Goal: Information Seeking & Learning: Learn about a topic

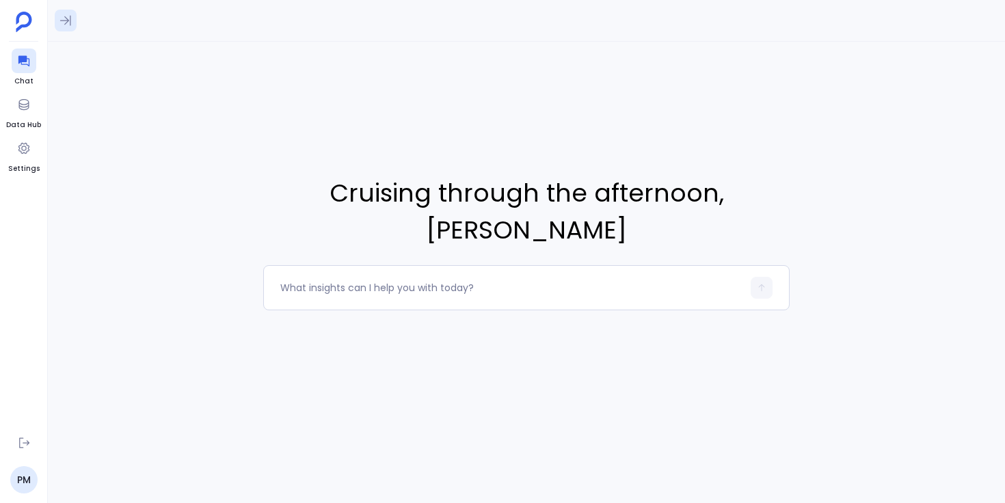
click at [68, 15] on icon at bounding box center [66, 21] width 14 height 14
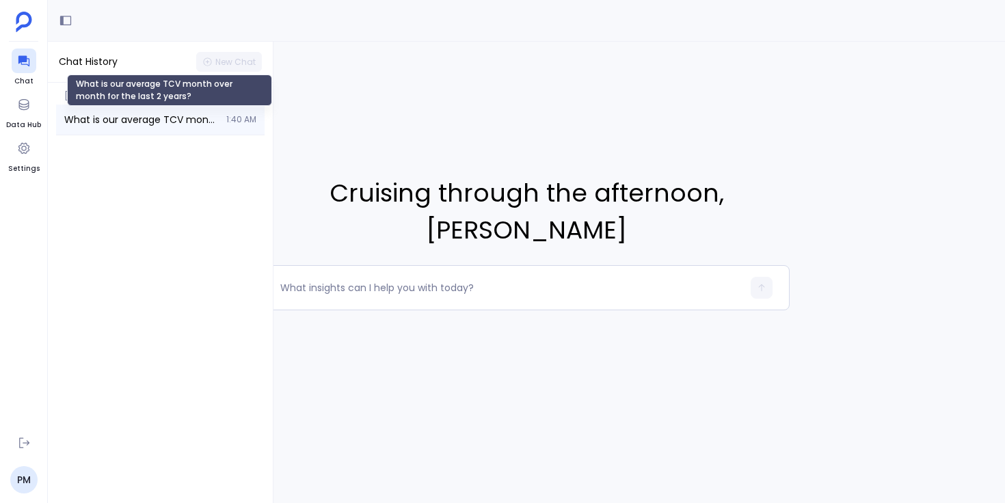
click at [135, 125] on span "What is our average TCV month over month for the last 2 years?" at bounding box center [141, 120] width 154 height 14
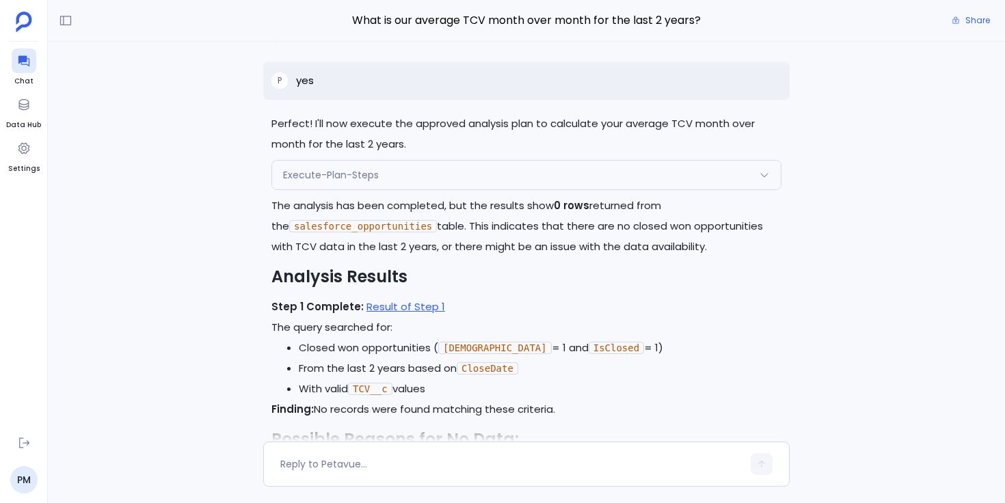
scroll to position [-18324, 0]
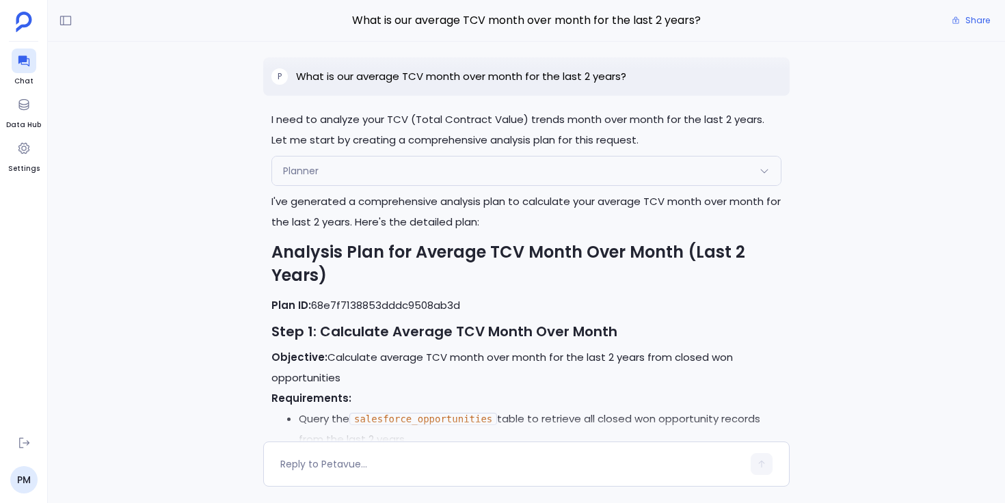
click at [387, 180] on div "Planner" at bounding box center [526, 171] width 509 height 29
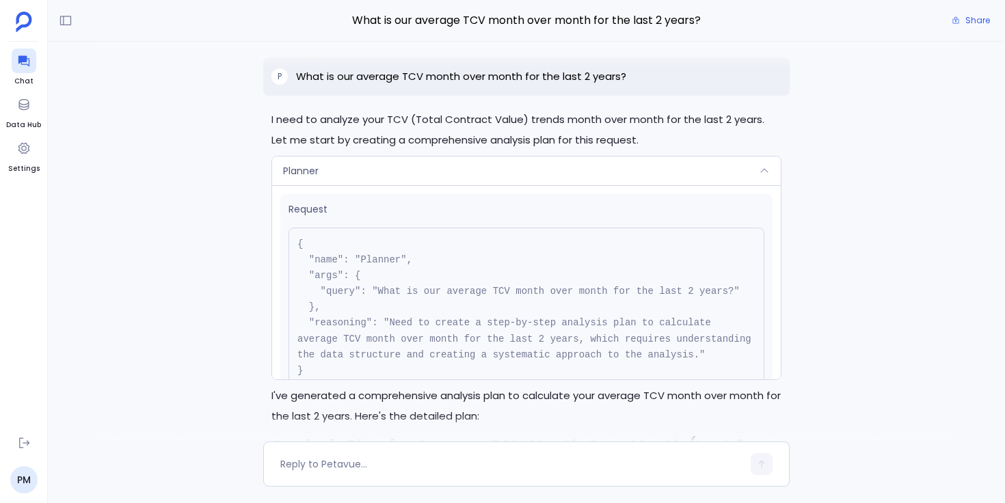
click at [387, 180] on div "Planner" at bounding box center [526, 171] width 509 height 29
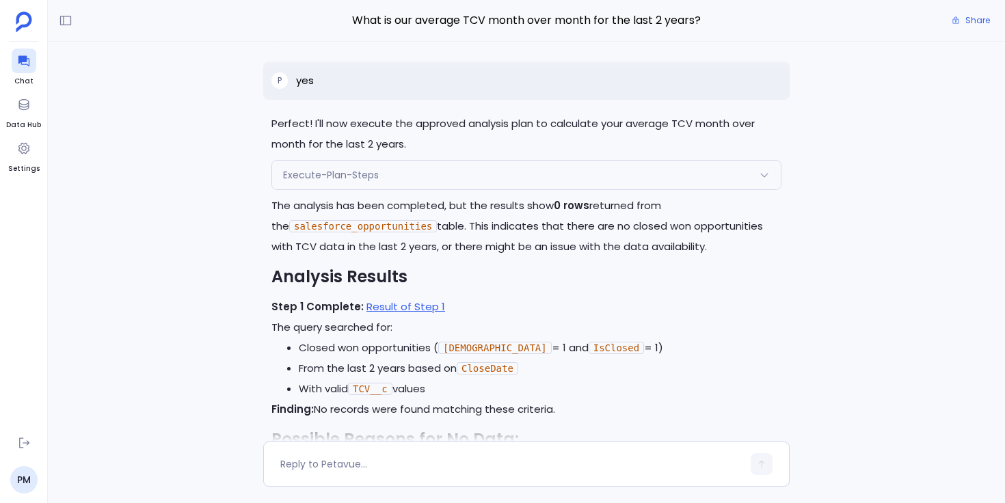
scroll to position [-17488, 0]
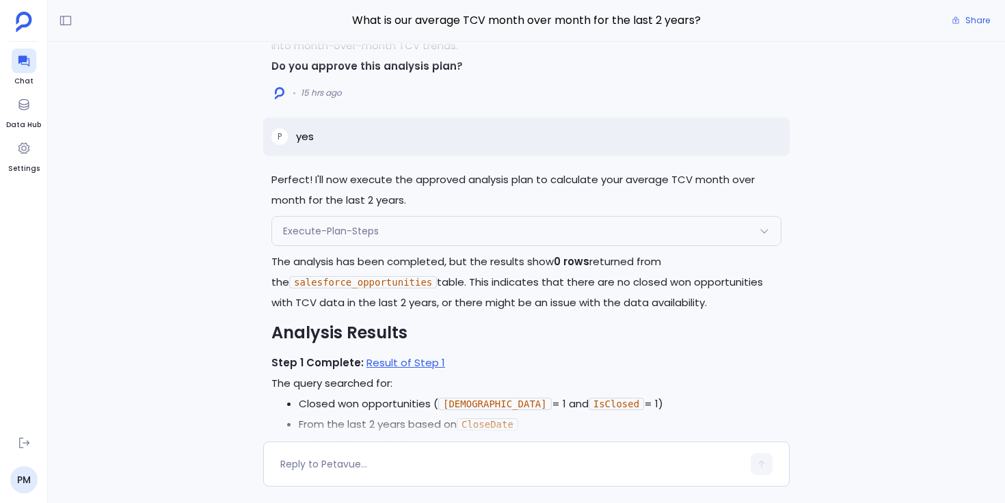
click at [352, 238] on span "Execute-Plan-Steps" at bounding box center [331, 231] width 96 height 14
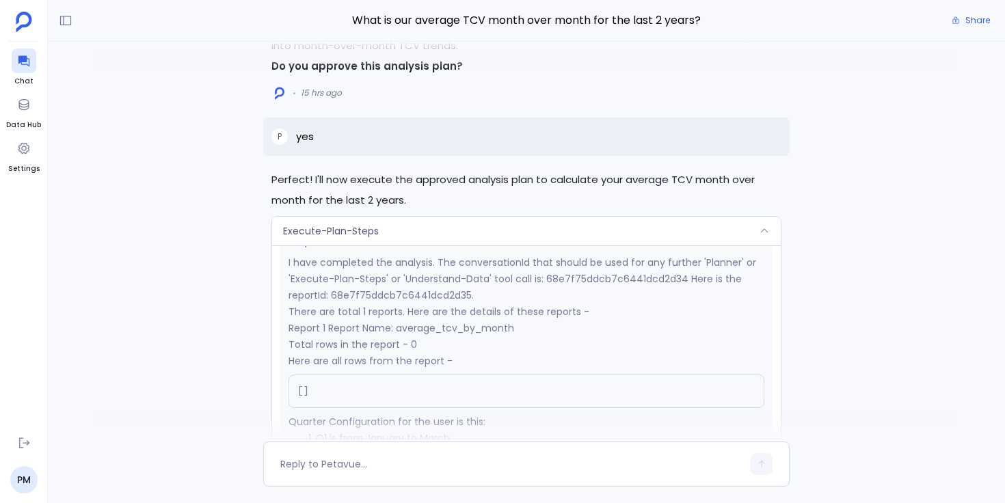
scroll to position [262, 0]
click at [390, 245] on div "Execute-Plan-Steps" at bounding box center [526, 231] width 509 height 29
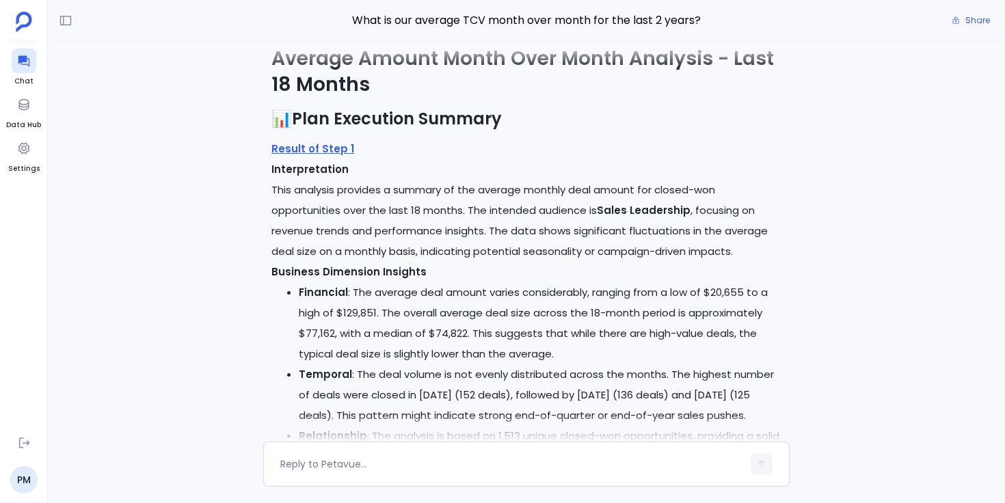
scroll to position [-15831, 0]
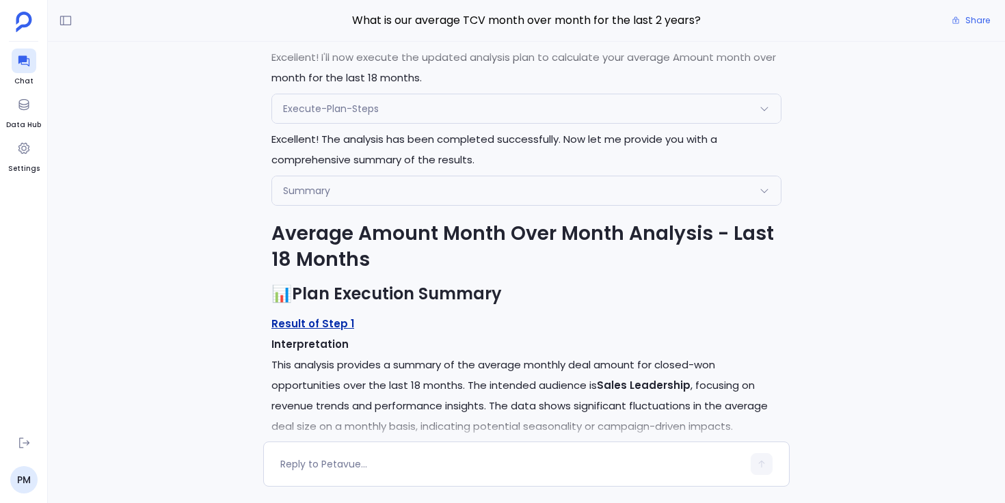
click at [299, 331] on link "Result of Step 1" at bounding box center [312, 323] width 83 height 14
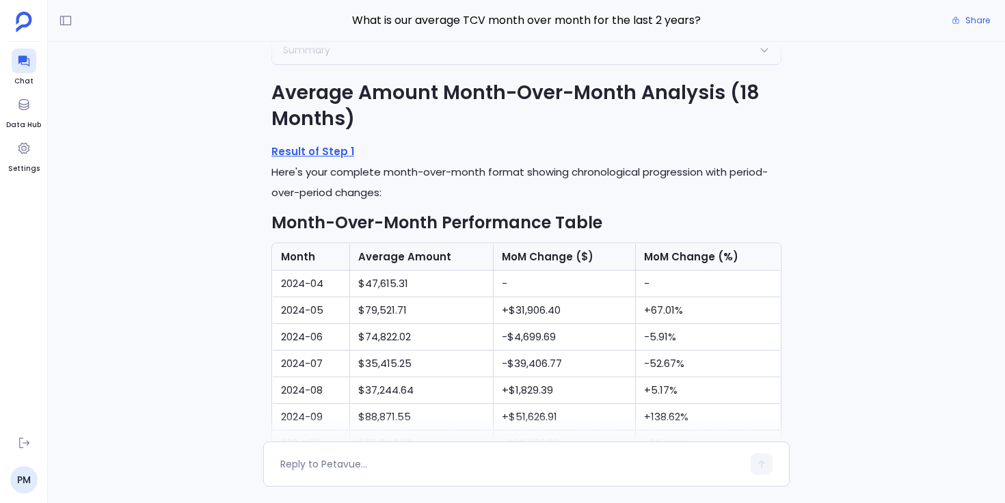
scroll to position [-13348, 0]
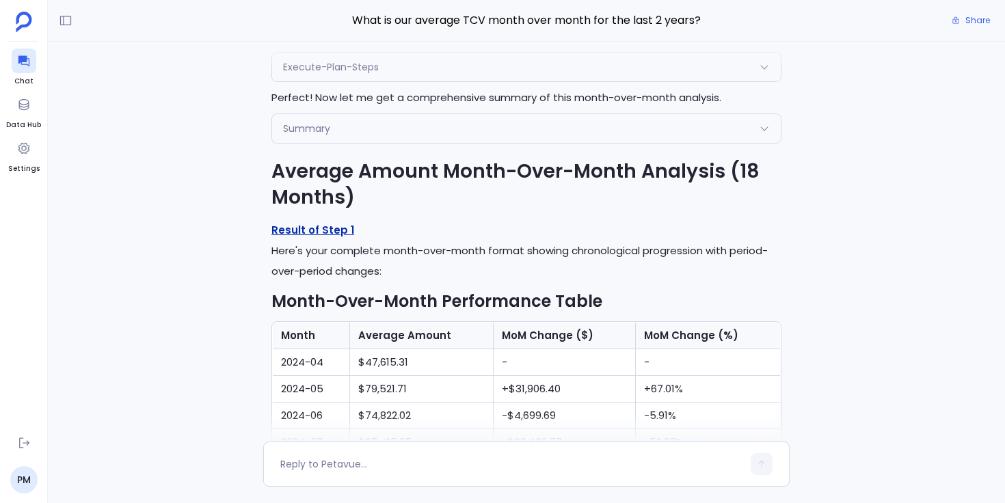
click at [310, 237] on link "Result of Step 1" at bounding box center [312, 230] width 83 height 14
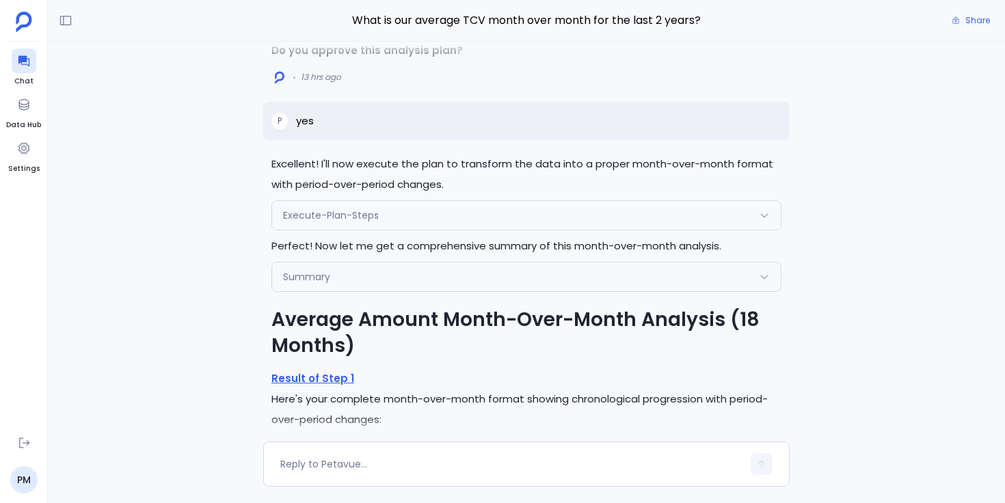
scroll to position [-13565, 0]
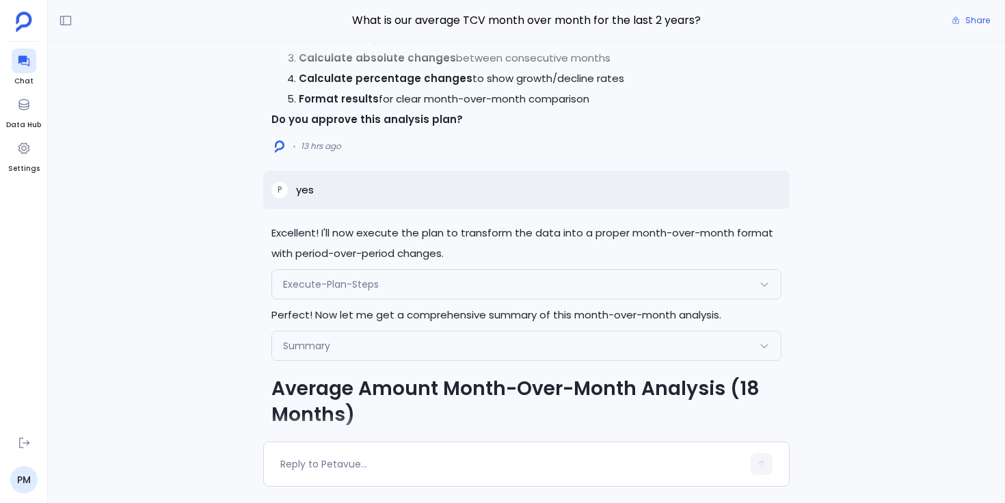
click at [363, 353] on div "Summary" at bounding box center [526, 346] width 509 height 29
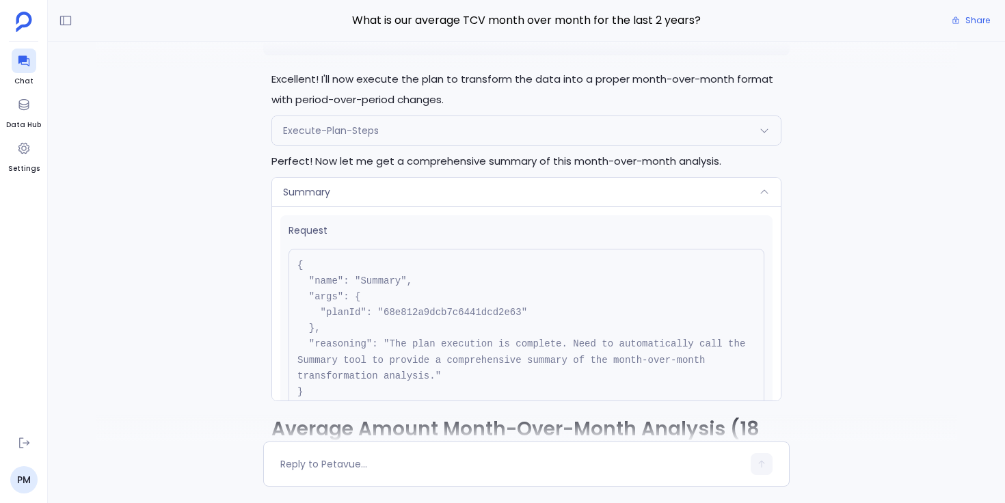
scroll to position [-13589, 0]
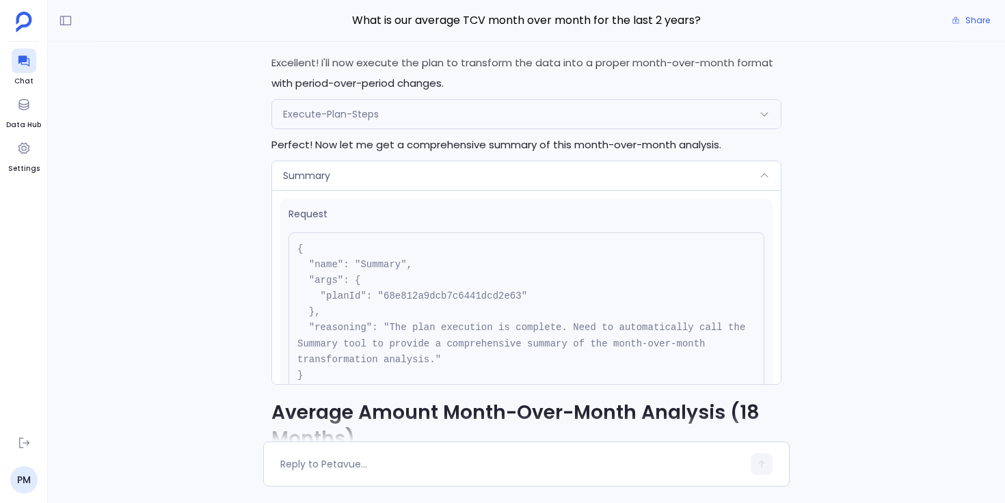
click at [427, 316] on pre "{ "name": "Summary", "args": { "planId": "68e812a9dcb7c6441dcd2e63" }, "reasoni…" at bounding box center [526, 312] width 476 height 160
copy pre "68e812a9dcb7c6441dcd2e63"
click at [338, 190] on div "Summary" at bounding box center [526, 175] width 509 height 29
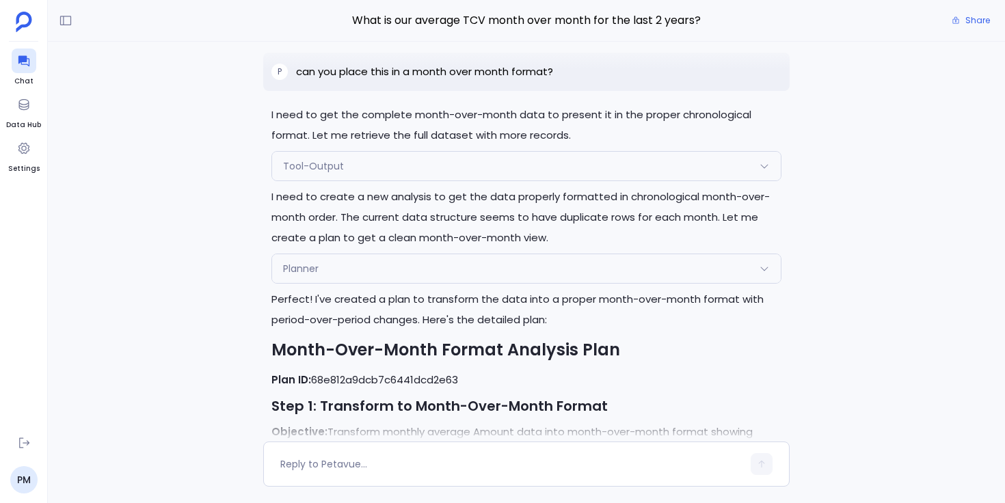
scroll to position [-14421, 0]
click at [283, 274] on span "Planner" at bounding box center [301, 267] width 36 height 14
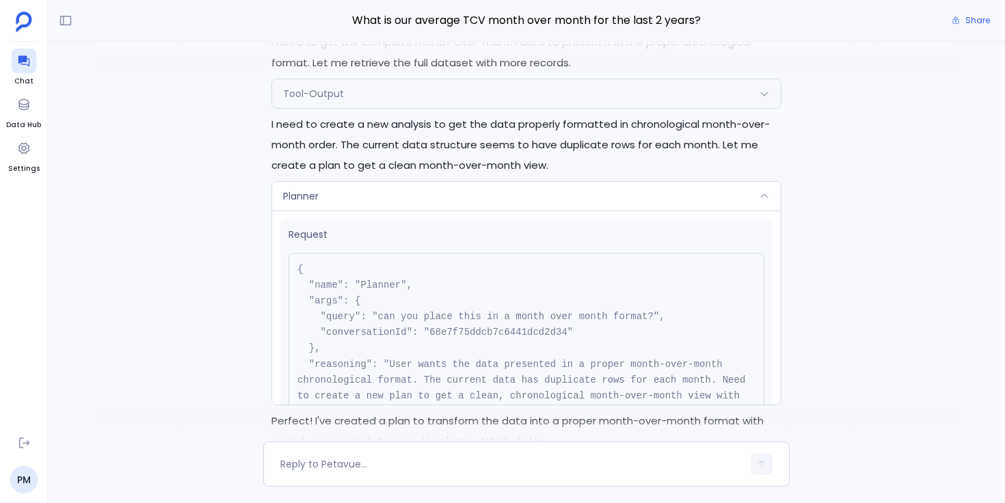
scroll to position [-14536, 0]
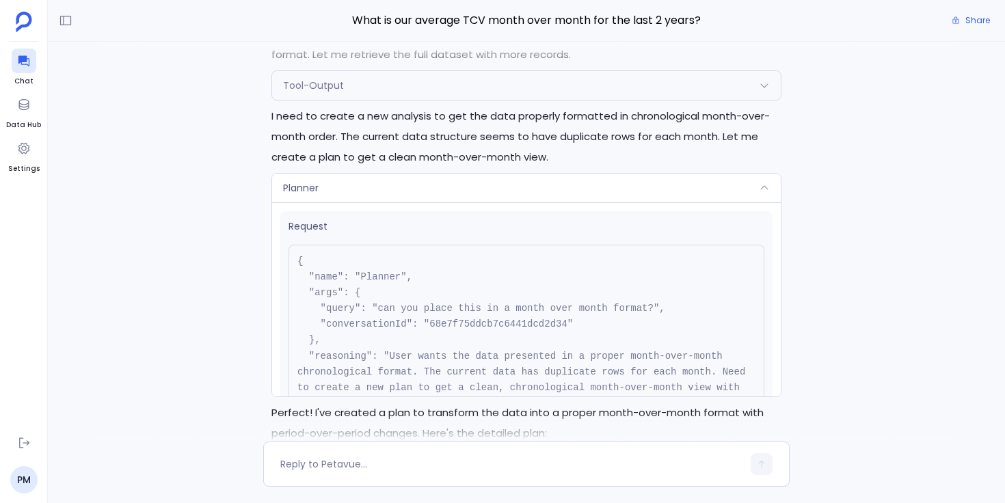
click at [387, 202] on div "Planner" at bounding box center [526, 188] width 509 height 29
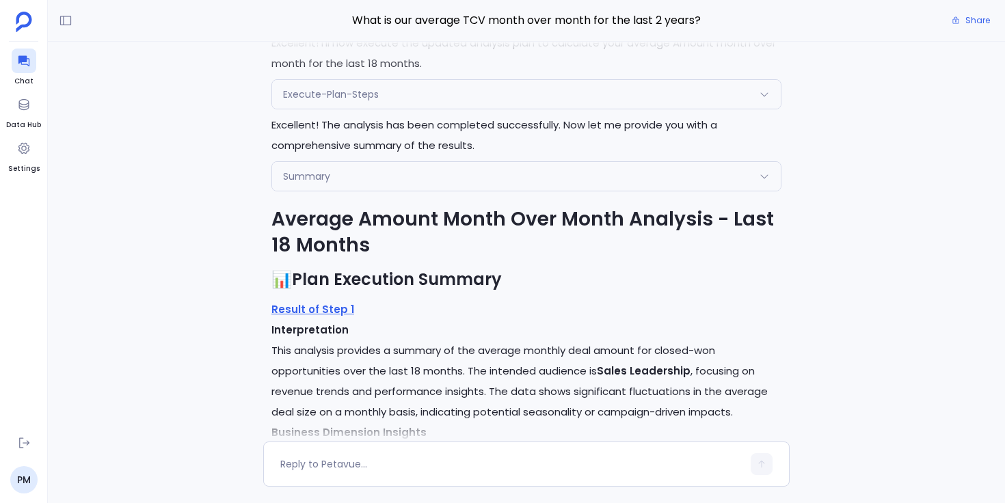
click at [355, 187] on div "Summary" at bounding box center [526, 176] width 509 height 29
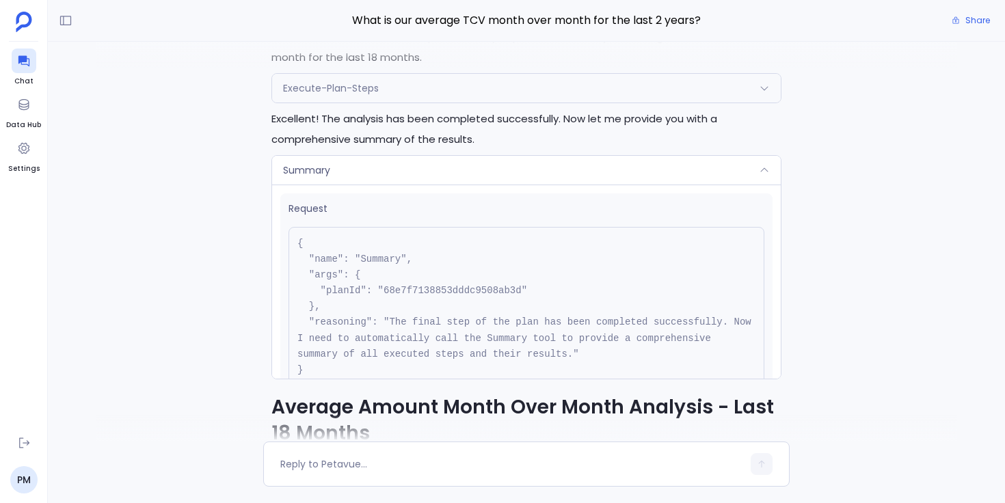
scroll to position [-16010, 0]
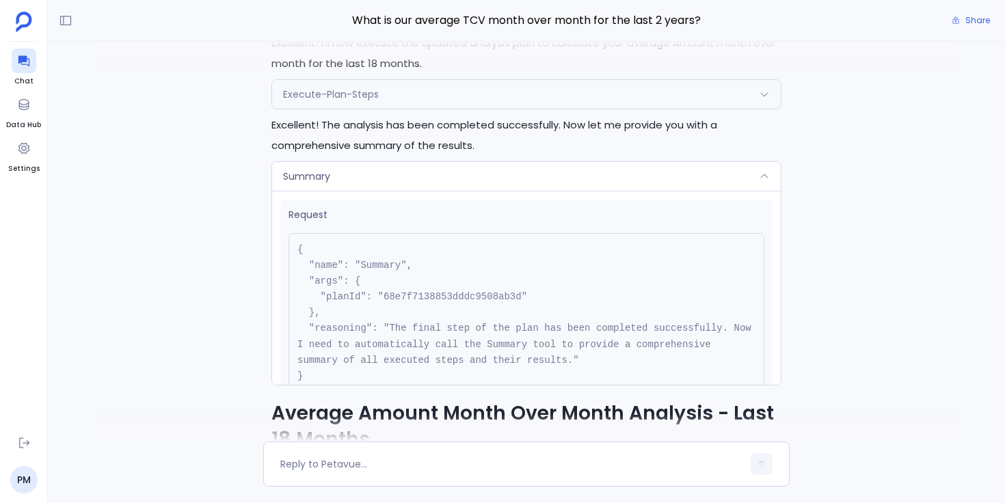
click at [413, 310] on pre "{ "name": "Summary", "args": { "planId": "68e7f7138853dddc9508ab3d" }, "reasoni…" at bounding box center [526, 313] width 476 height 160
copy pre "68e7f7138853dddc9508ab3d"
click at [445, 191] on div "Summary" at bounding box center [526, 176] width 509 height 29
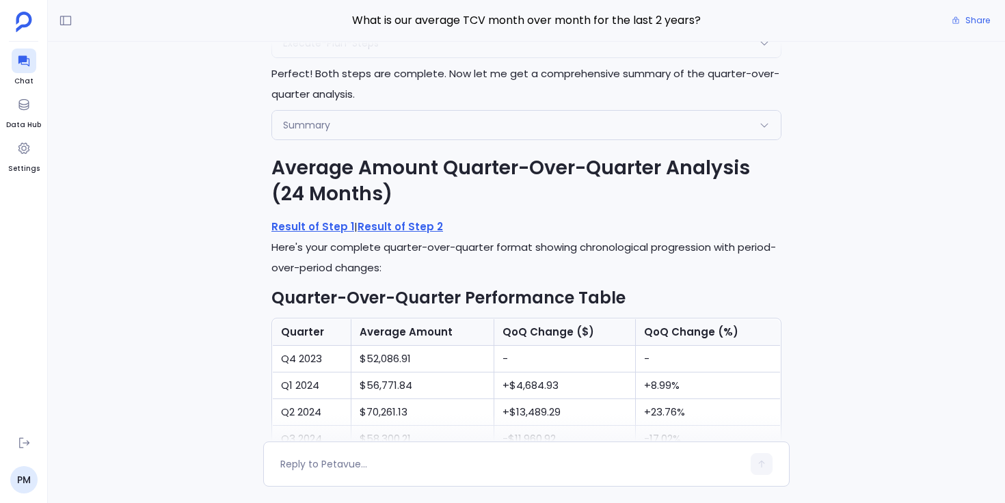
scroll to position [-9630, 0]
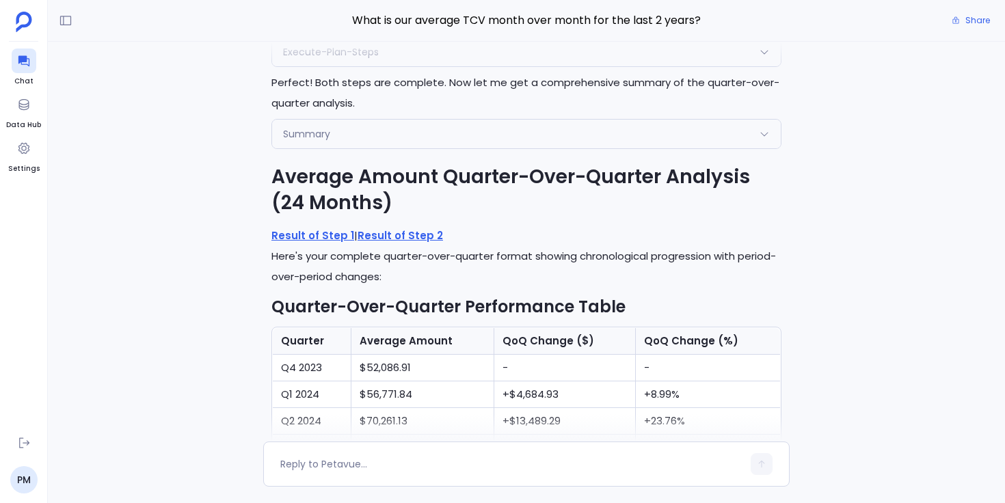
click at [358, 148] on div "Summary" at bounding box center [526, 134] width 509 height 29
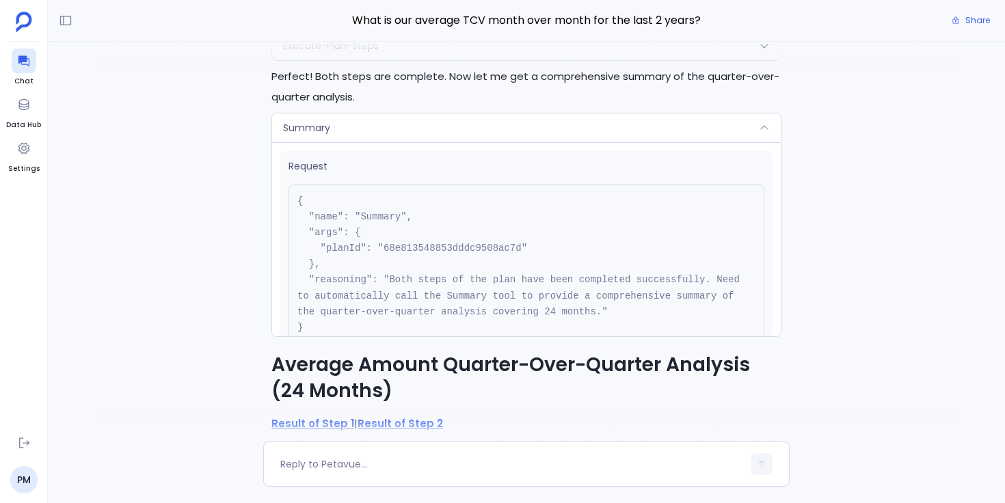
scroll to position [-9824, 0]
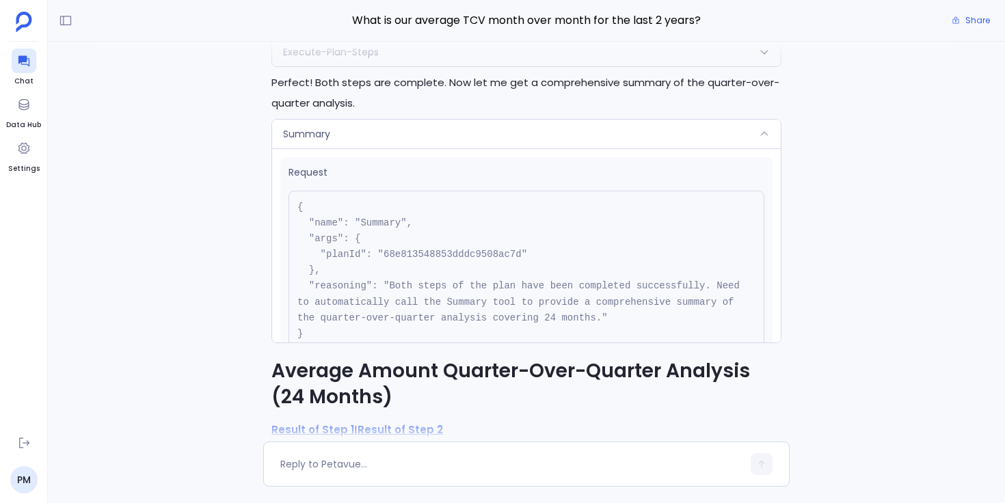
click at [412, 289] on pre "{ "name": "Summary", "args": { "planId": "68e813548853dddc9508ac7d" }, "reasoni…" at bounding box center [526, 271] width 476 height 160
copy pre "68e813548853dddc9508ac7d"
click at [342, 148] on div "Summary" at bounding box center [526, 134] width 509 height 29
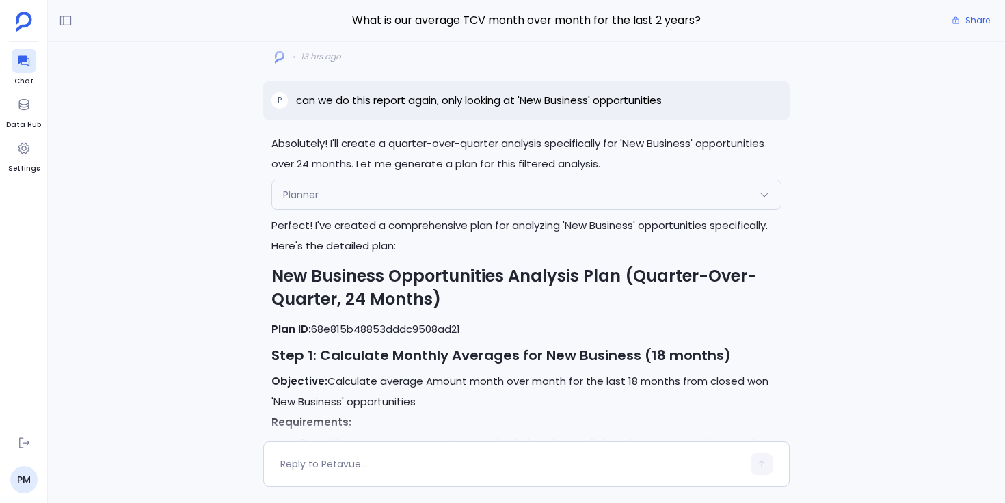
scroll to position [-7718, 0]
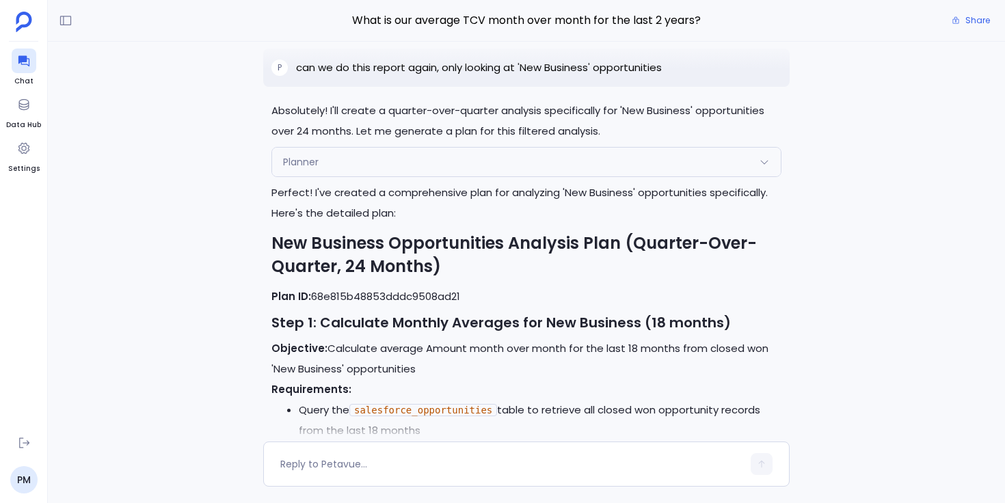
click at [347, 176] on div "Planner" at bounding box center [526, 162] width 509 height 29
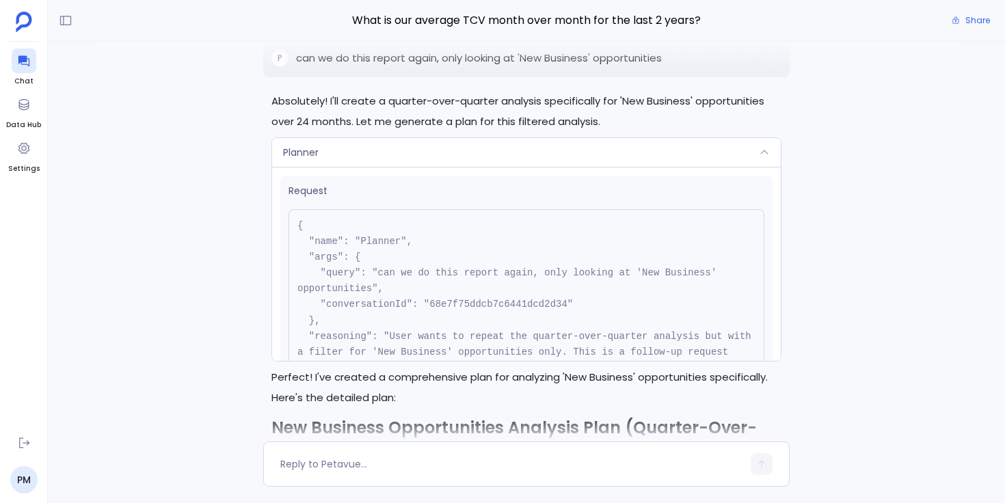
scroll to position [-7913, 0]
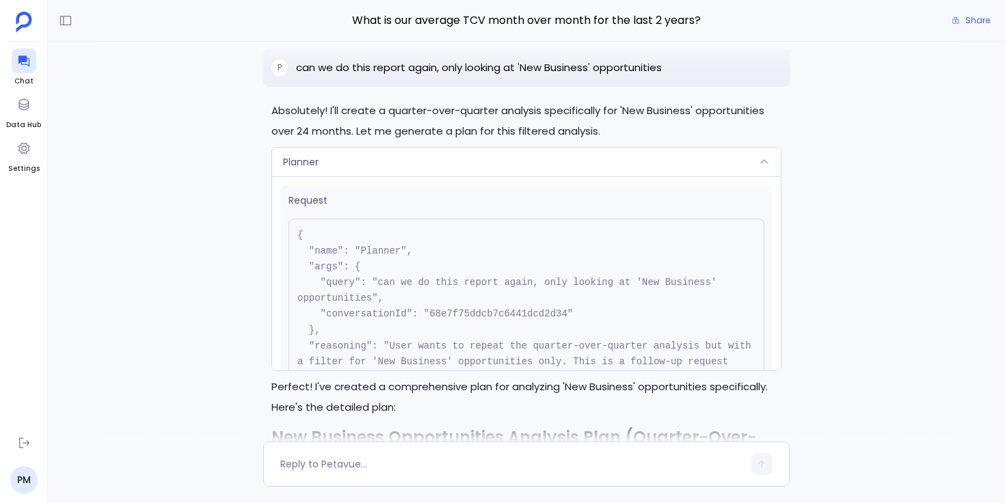
click at [347, 176] on div "Planner" at bounding box center [526, 162] width 509 height 29
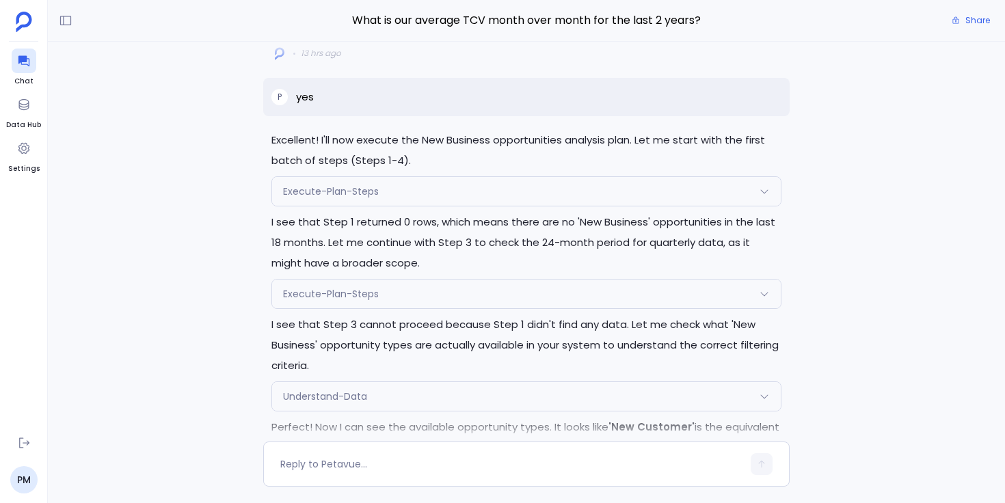
scroll to position [-5590, 0]
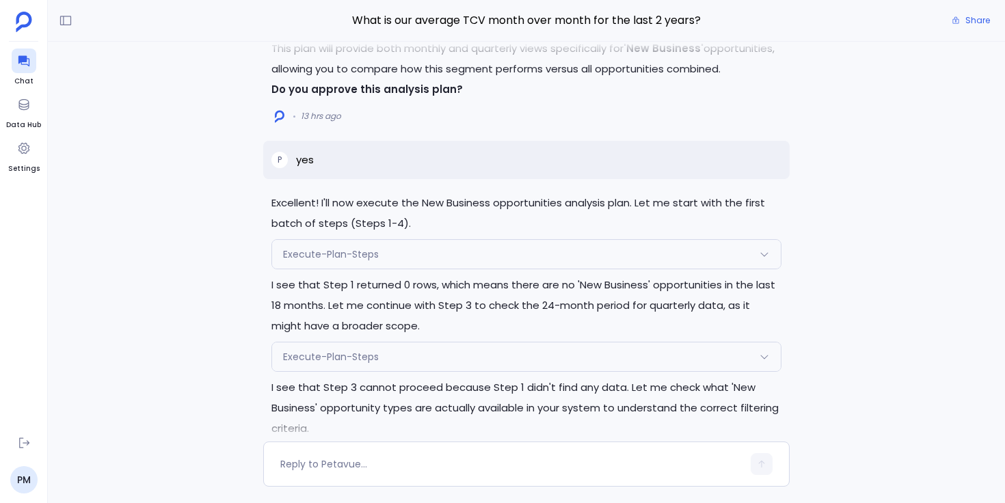
click at [336, 261] on span "Execute-Plan-Steps" at bounding box center [331, 254] width 96 height 14
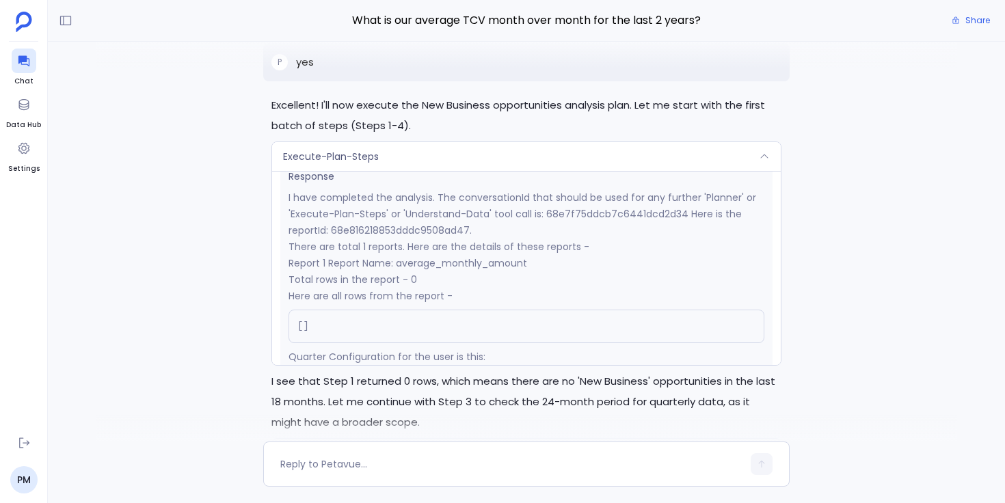
scroll to position [273, 0]
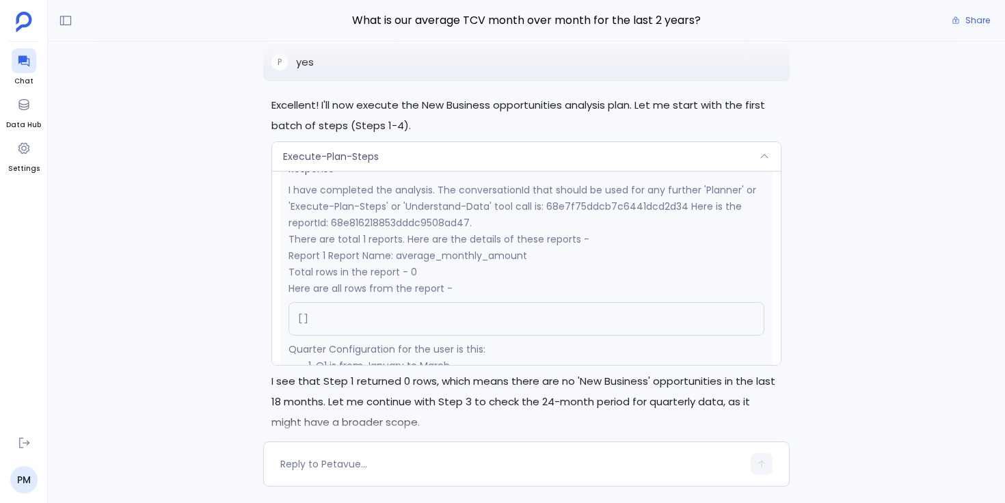
click at [390, 170] on div "Execute-Plan-Steps" at bounding box center [526, 156] width 509 height 29
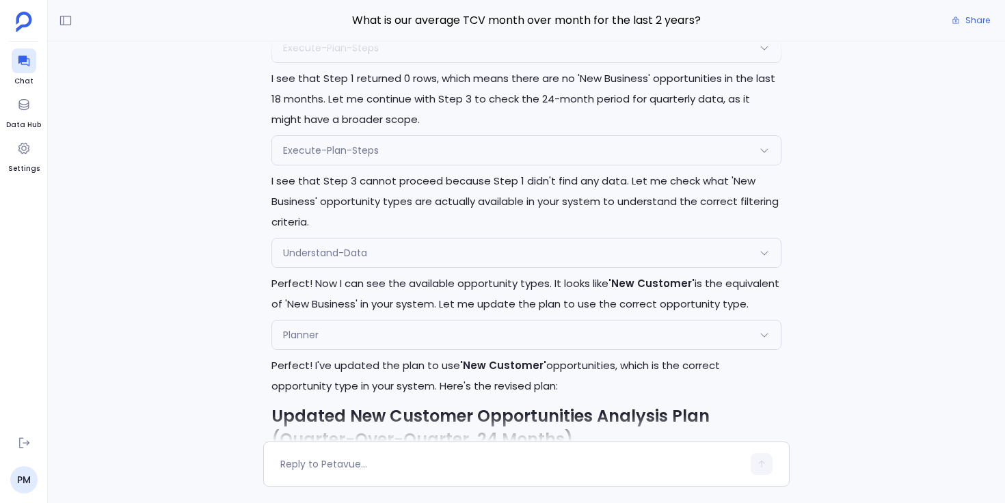
scroll to position [-5363, 0]
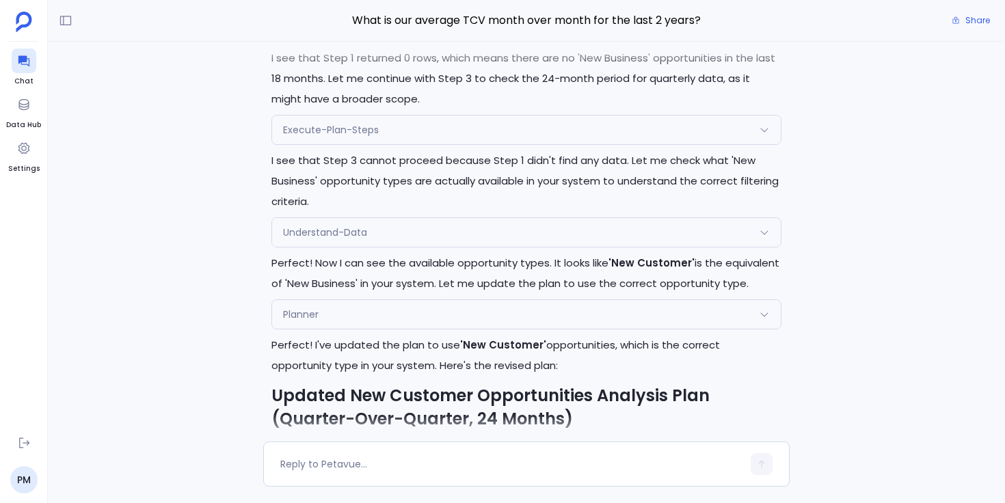
click at [347, 247] on div "Understand-Data" at bounding box center [526, 232] width 509 height 29
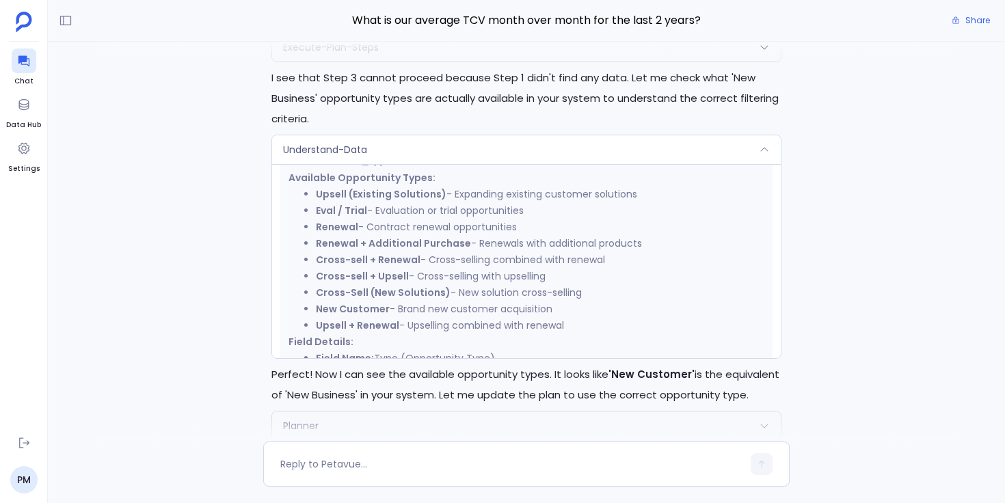
scroll to position [391, 0]
click at [409, 164] on div "Understand-Data" at bounding box center [526, 149] width 509 height 29
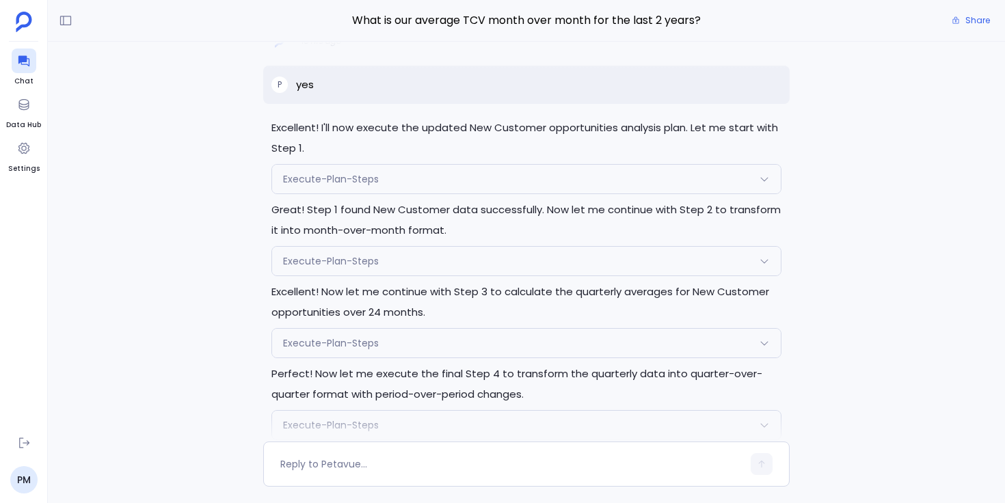
scroll to position [-3002, 0]
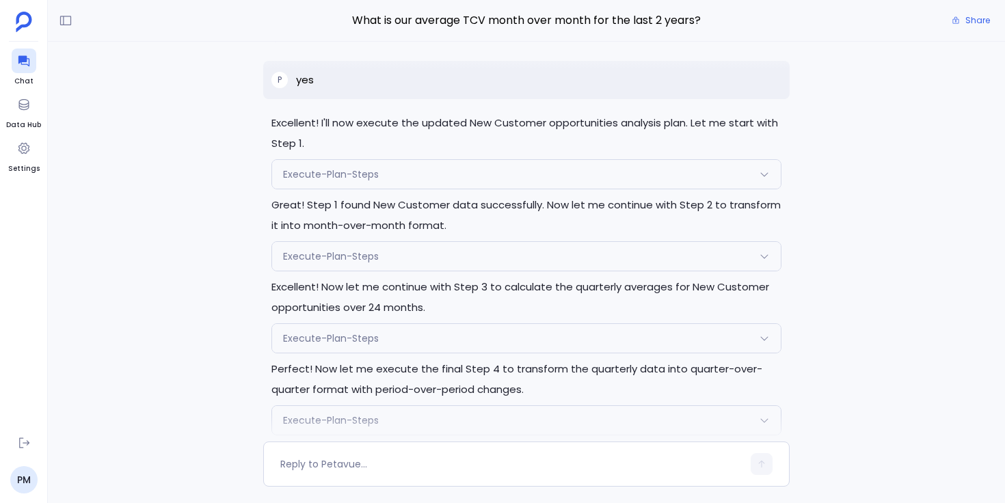
click at [351, 165] on div "Execute-Plan-Steps" at bounding box center [526, 174] width 509 height 29
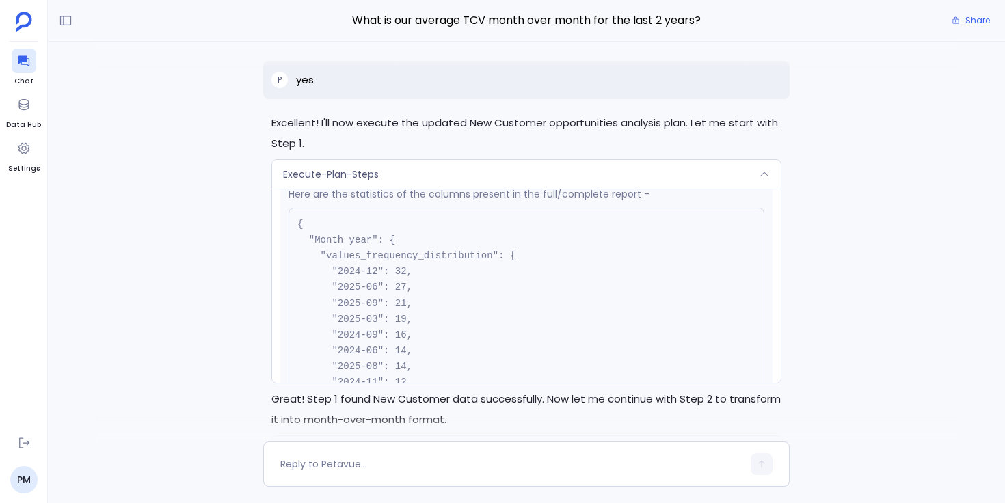
scroll to position [386, 0]
click at [388, 177] on div "Execute-Plan-Steps" at bounding box center [526, 174] width 509 height 29
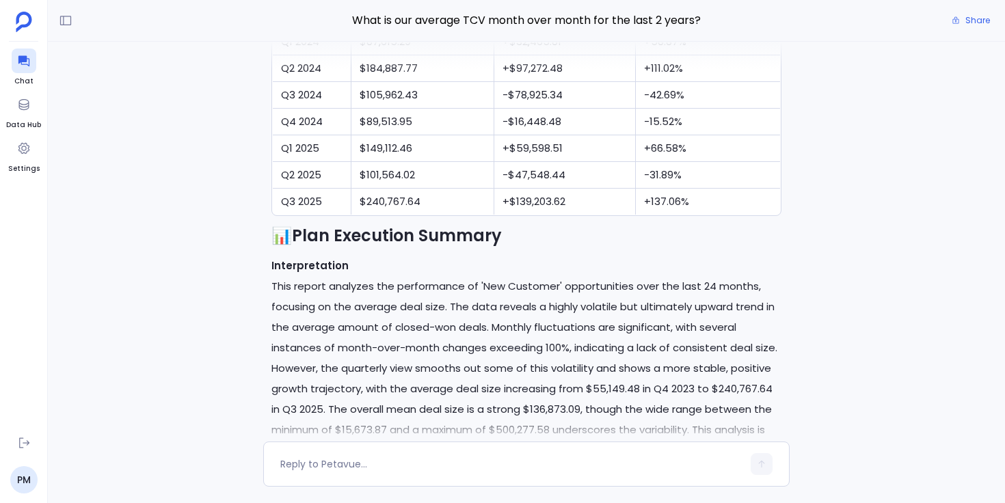
scroll to position [-1887, 0]
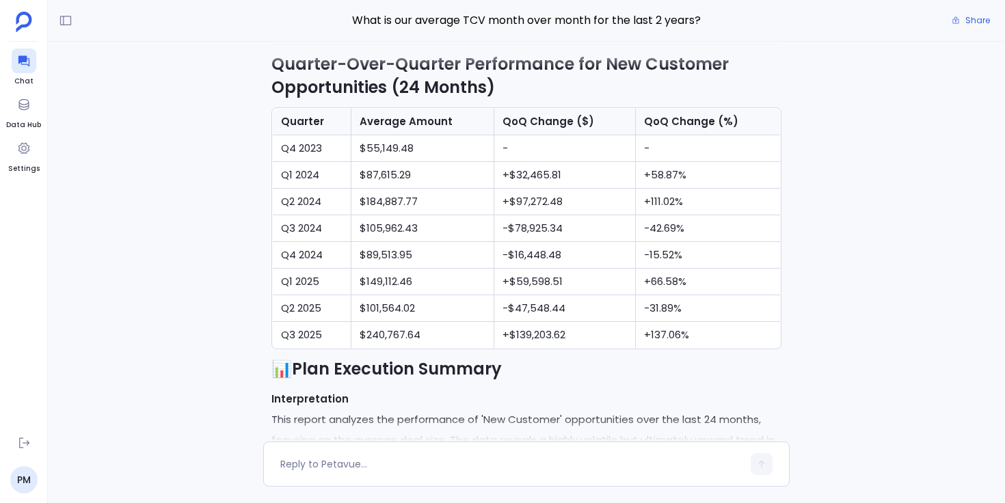
click at [215, 295] on div "Excellent! I'll now execute the updated New Customer opportunities analysis pla…" at bounding box center [526, 242] width 957 height 400
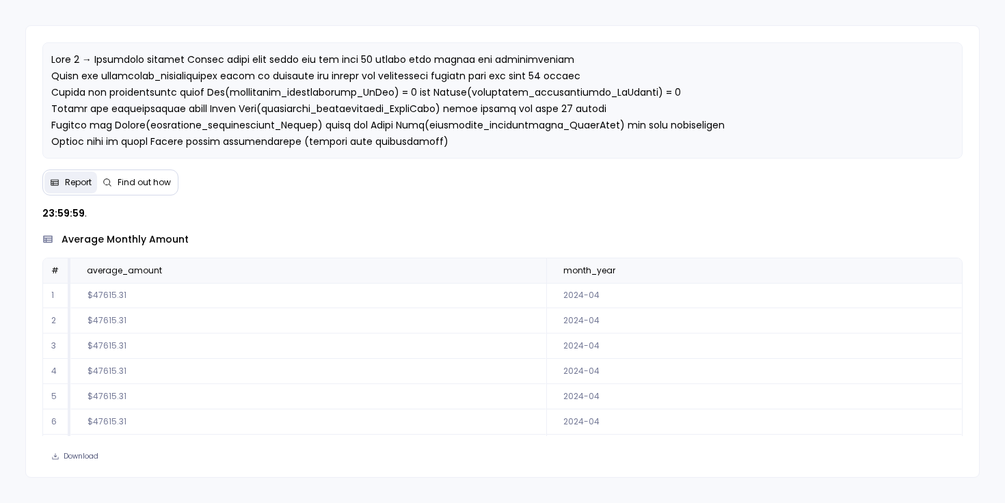
scroll to position [78, 0]
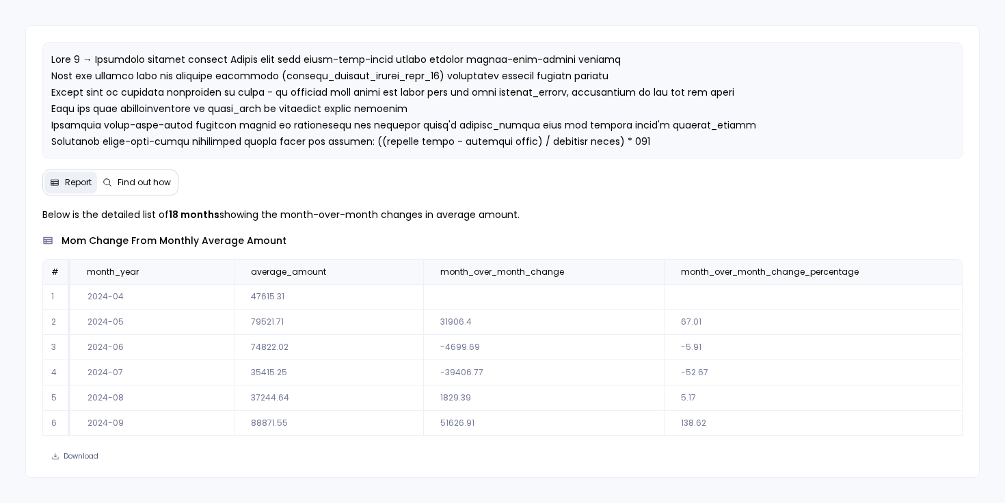
click at [157, 185] on span "Find out how" at bounding box center [144, 182] width 53 height 11
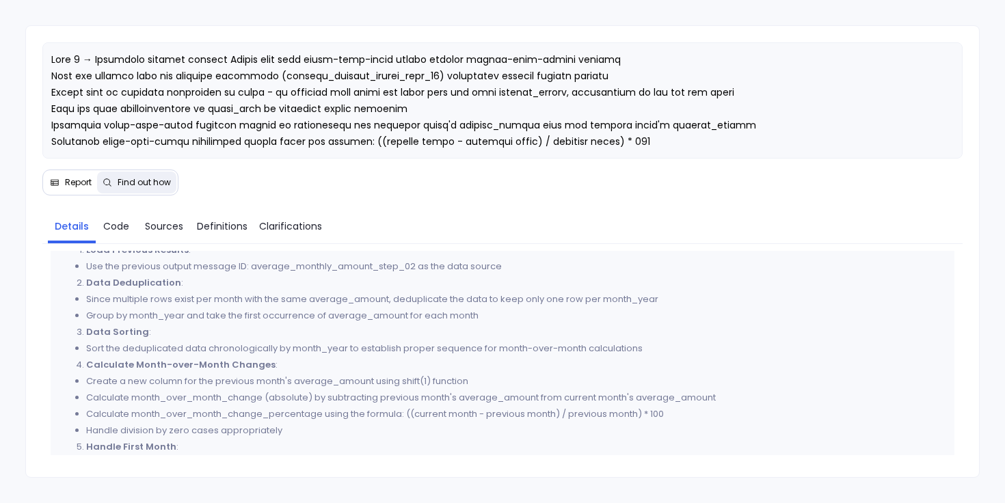
scroll to position [406, 0]
click at [130, 230] on link "Code" at bounding box center [116, 226] width 41 height 29
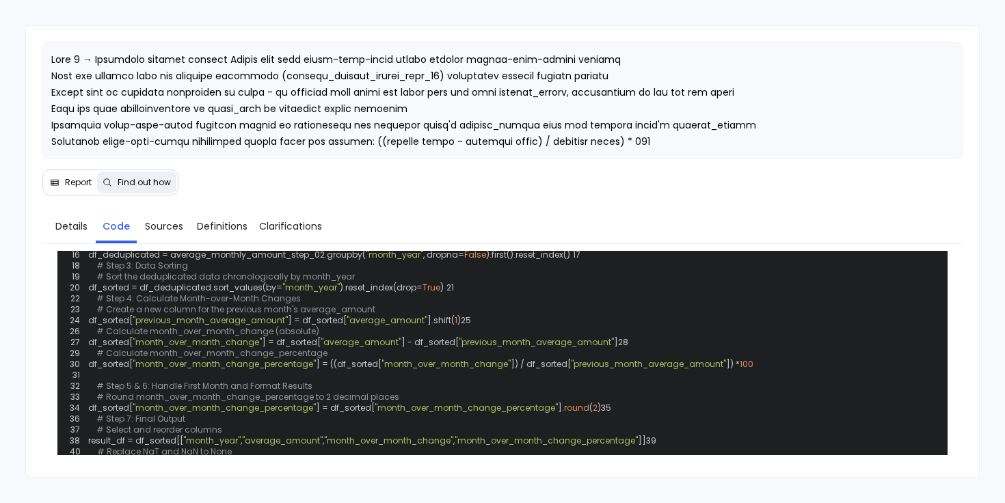
scroll to position [119, 0]
